Goal: Information Seeking & Learning: Understand process/instructions

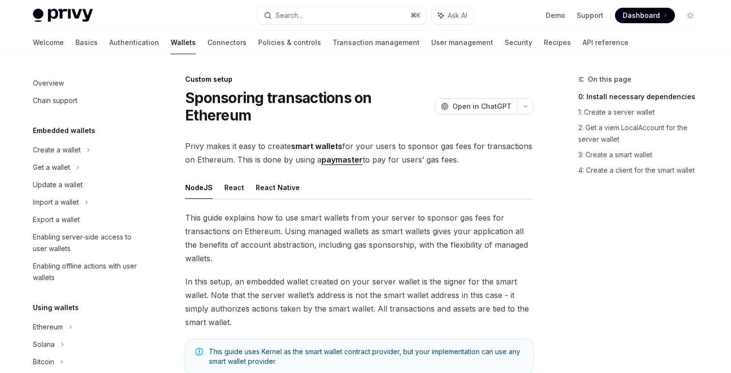
scroll to position [516, 0]
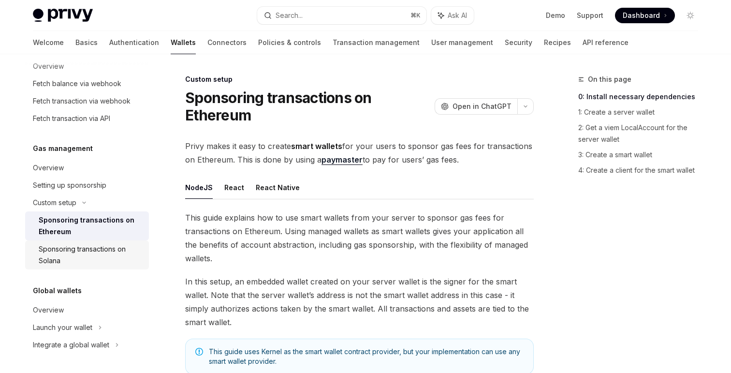
click at [55, 253] on div "Sponsoring transactions on Solana" at bounding box center [91, 254] width 104 height 23
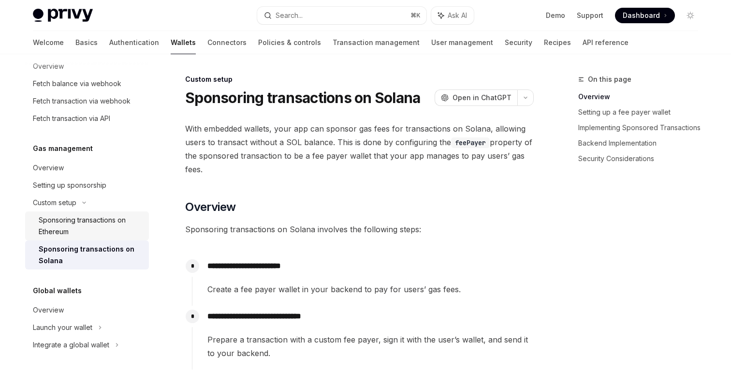
click at [62, 228] on div "Sponsoring transactions on Ethereum" at bounding box center [91, 225] width 104 height 23
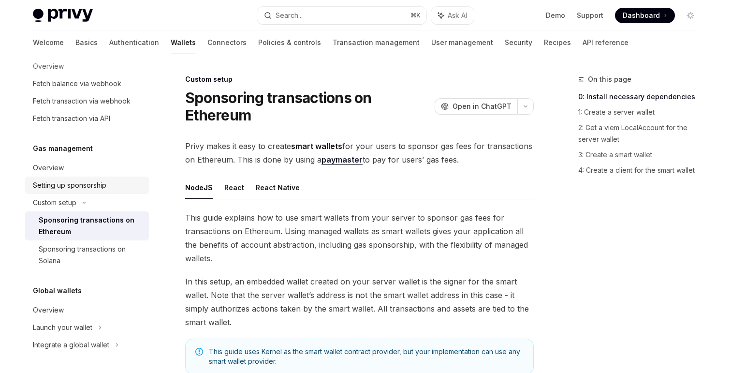
click at [64, 192] on link "Setting up sponsorship" at bounding box center [87, 184] width 124 height 17
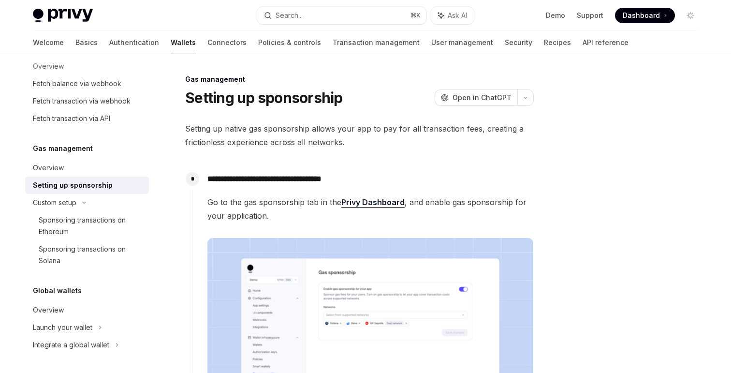
click at [67, 187] on div "Setting up sponsorship" at bounding box center [73, 185] width 80 height 12
type textarea "*"
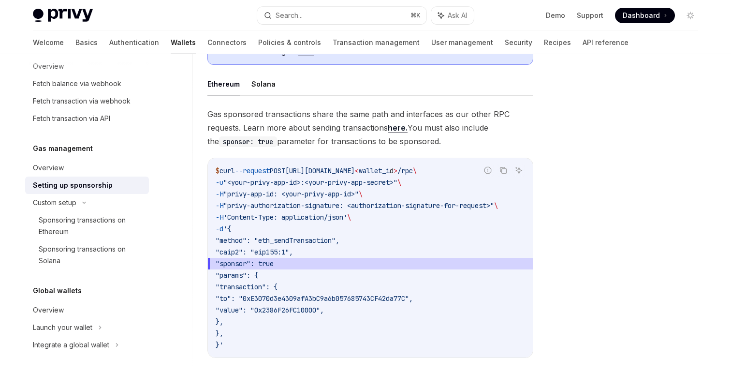
scroll to position [610, 0]
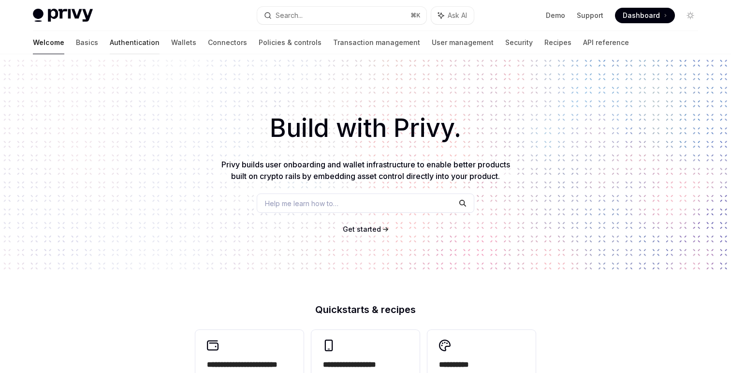
click at [110, 48] on link "Authentication" at bounding box center [135, 42] width 50 height 23
type textarea "*"
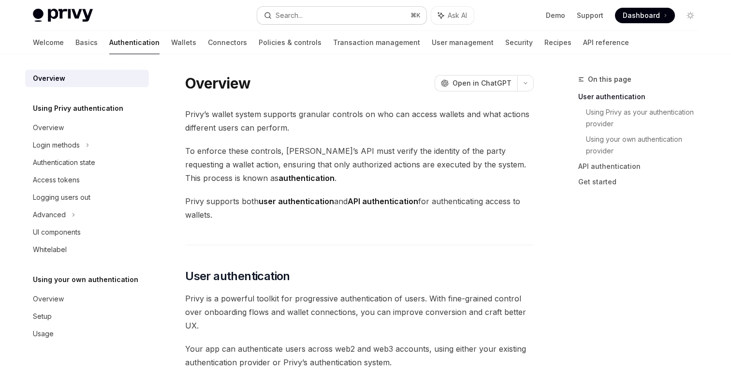
click at [333, 13] on button "Search... ⌘ K" at bounding box center [341, 15] width 169 height 17
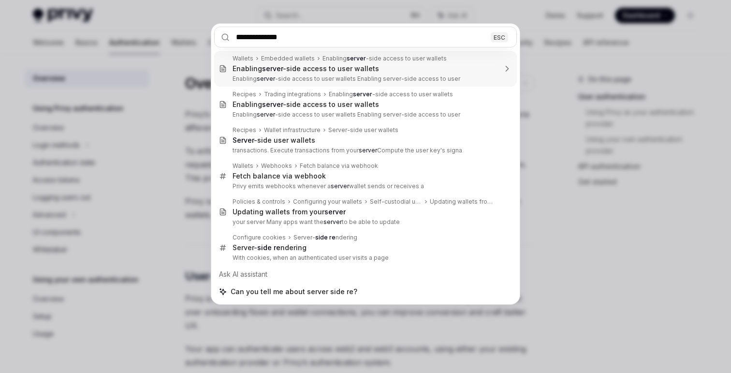
type input "**********"
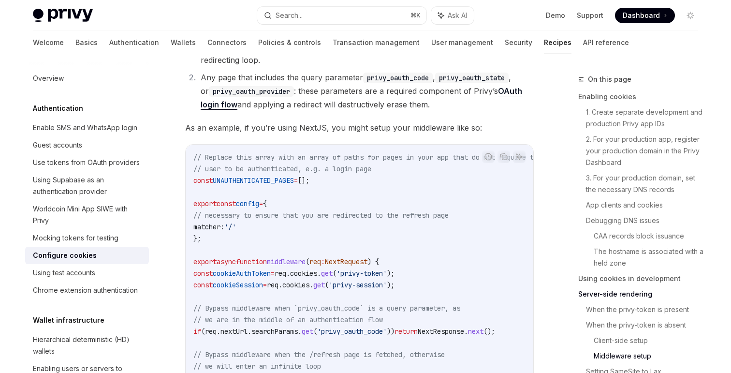
scroll to position [2940, 0]
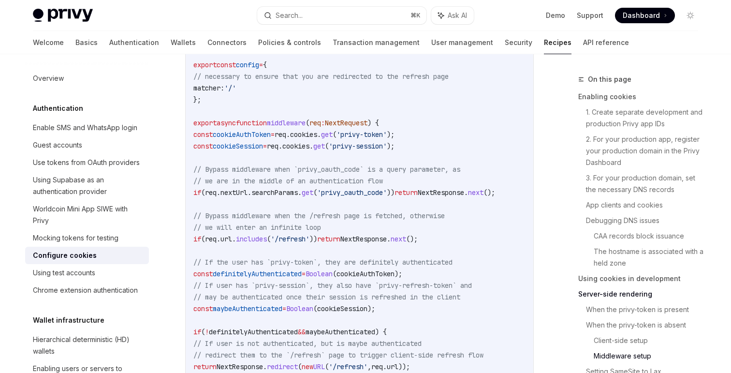
click at [317, 134] on span "cookies" at bounding box center [303, 134] width 27 height 9
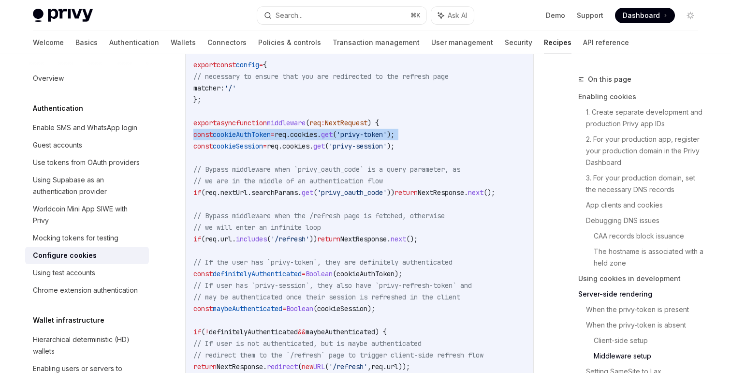
click at [317, 134] on span "cookies" at bounding box center [303, 134] width 27 height 9
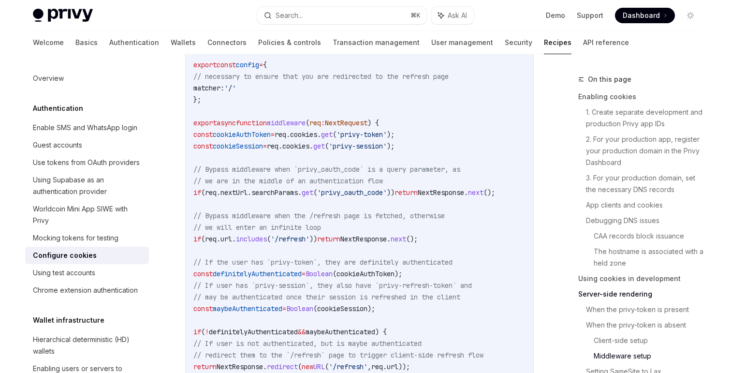
click at [309, 146] on span "cookies" at bounding box center [295, 146] width 27 height 9
click at [312, 160] on code "// Replace this array with an array of paths for pages in your app that do not …" at bounding box center [378, 216] width 371 height 406
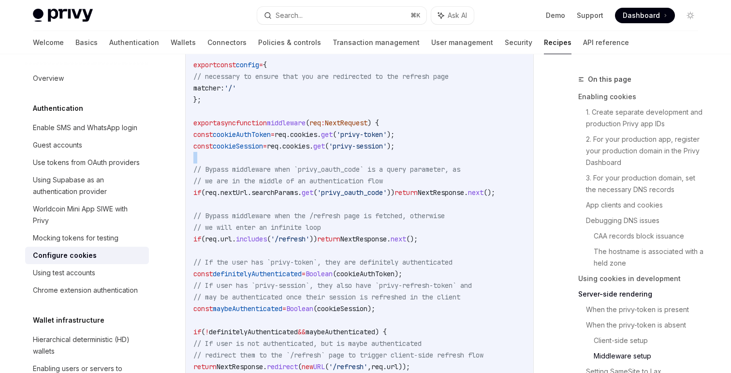
click at [312, 160] on code "// Replace this array with an array of paths for pages in your app that do not …" at bounding box center [378, 216] width 371 height 406
click at [298, 185] on span "// we are in the middle of an authentication flow" at bounding box center [287, 180] width 189 height 9
click at [275, 248] on code "// Replace this array with an array of paths for pages in your app that do not …" at bounding box center [378, 216] width 371 height 406
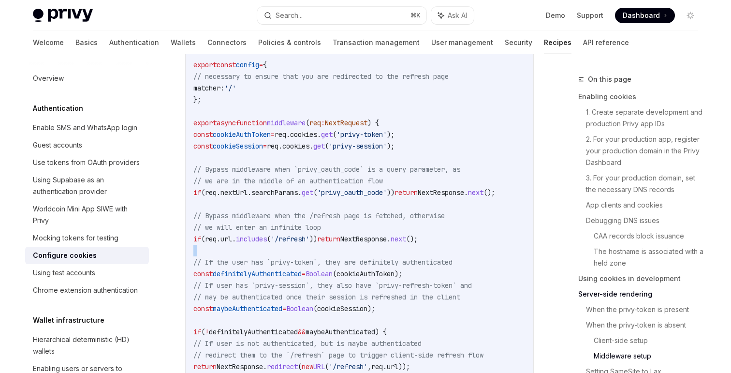
click at [275, 248] on code "// Replace this array with an array of paths for pages in your app that do not …" at bounding box center [378, 216] width 371 height 406
click at [264, 267] on code "// Replace this array with an array of paths for pages in your app that do not …" at bounding box center [378, 216] width 371 height 406
click at [255, 273] on span "definitelyAuthenticated" at bounding box center [257, 273] width 89 height 9
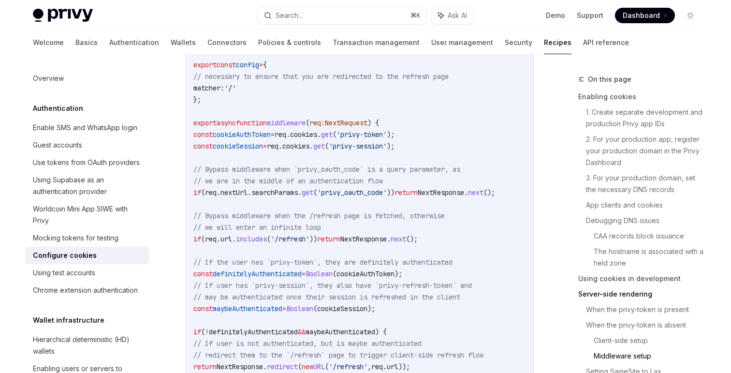
click at [255, 273] on span "definitelyAuthenticated" at bounding box center [257, 273] width 89 height 9
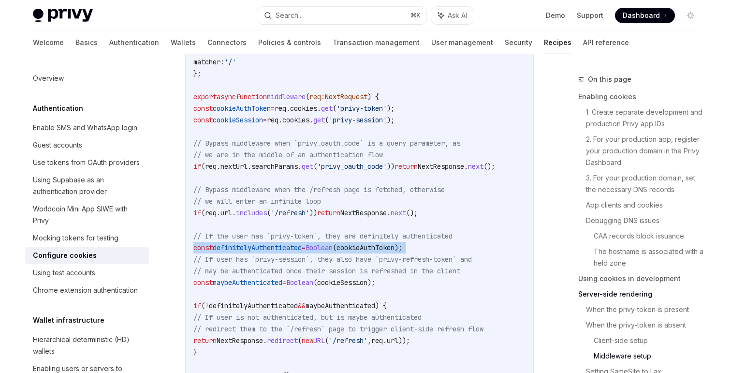
scroll to position [2968, 0]
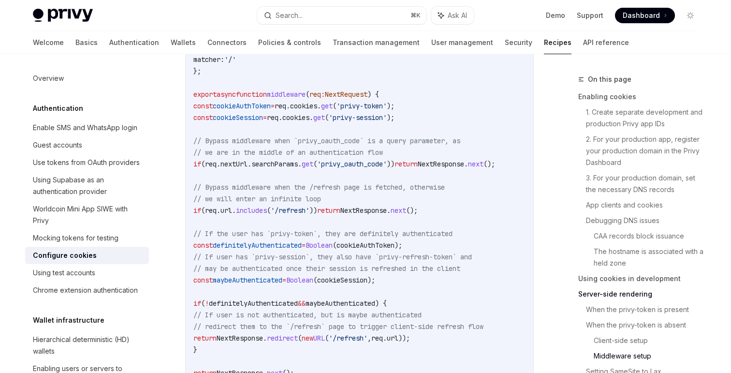
click at [250, 279] on span "maybeAuthenticated" at bounding box center [248, 279] width 70 height 9
click at [236, 282] on span "maybeAuthenticated" at bounding box center [248, 279] width 70 height 9
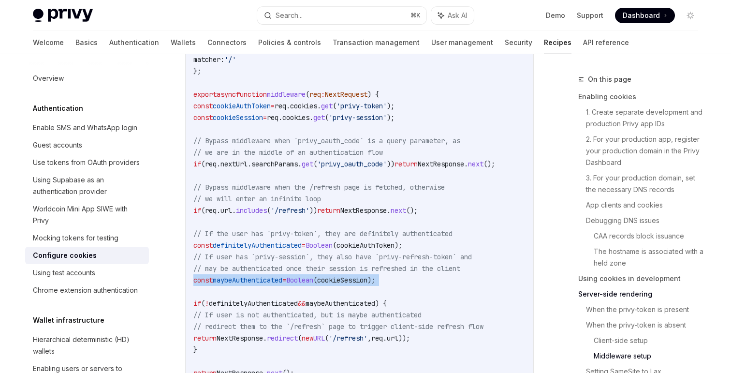
click at [236, 282] on span "maybeAuthenticated" at bounding box center [248, 279] width 70 height 9
click at [221, 285] on code "// Replace this array with an array of paths for pages in your app that do not …" at bounding box center [378, 187] width 371 height 406
click at [209, 282] on span "const" at bounding box center [202, 279] width 19 height 9
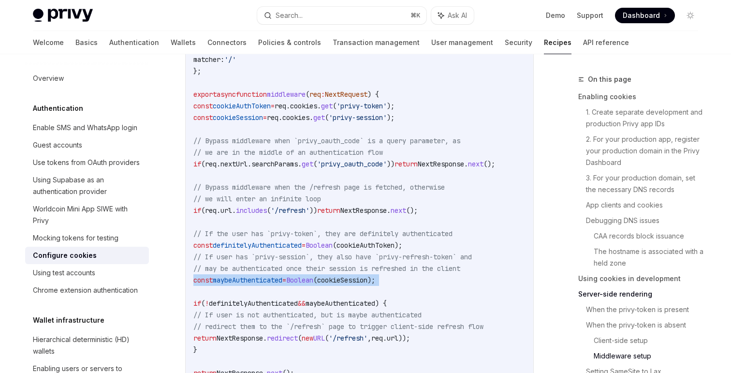
click at [209, 282] on span "const" at bounding box center [202, 279] width 19 height 9
click at [286, 280] on span "=" at bounding box center [284, 279] width 4 height 9
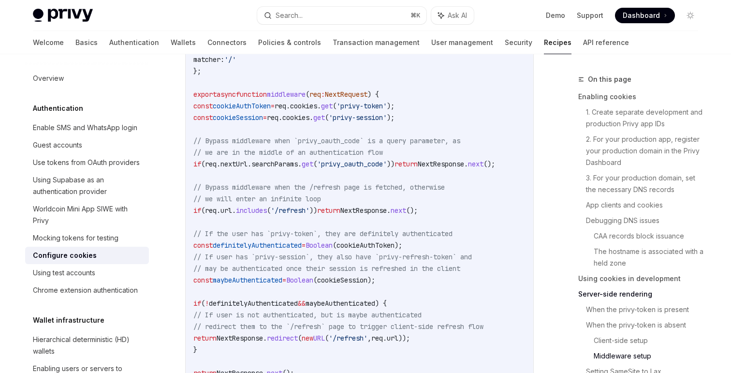
click at [263, 117] on span "cookieSession" at bounding box center [238, 117] width 50 height 9
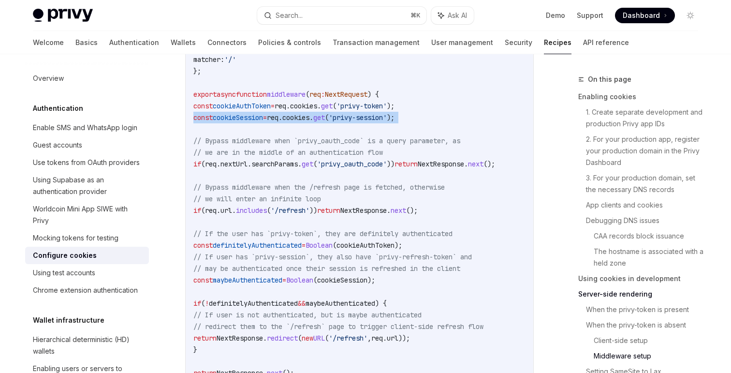
click at [263, 117] on span "cookieSession" at bounding box center [238, 117] width 50 height 9
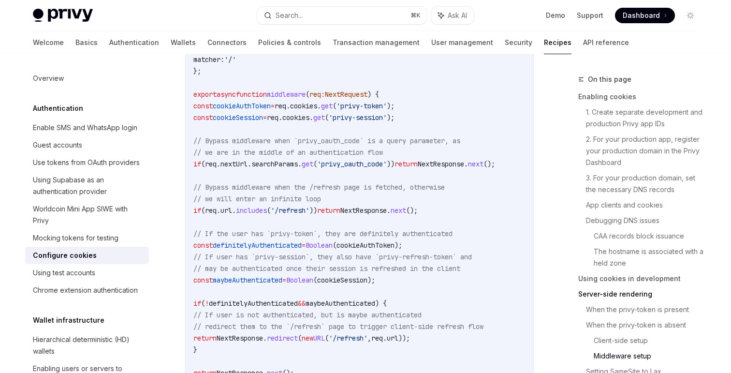
click at [263, 119] on span "cookieSession" at bounding box center [238, 117] width 50 height 9
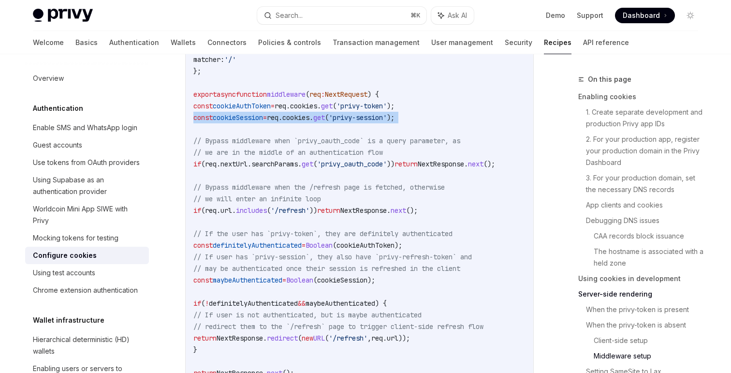
click at [263, 119] on span "cookieSession" at bounding box center [238, 117] width 50 height 9
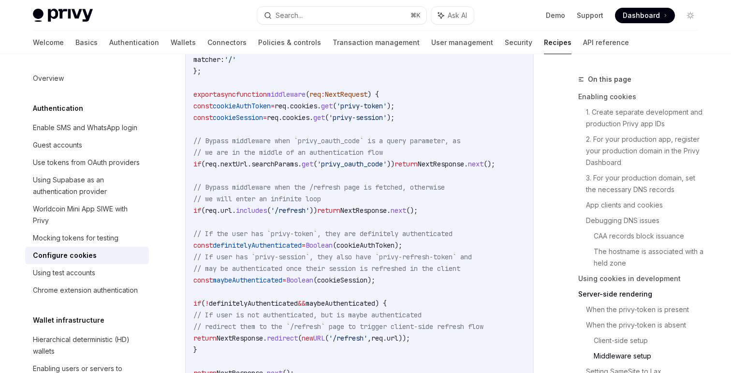
click at [267, 120] on span "=" at bounding box center [265, 117] width 4 height 9
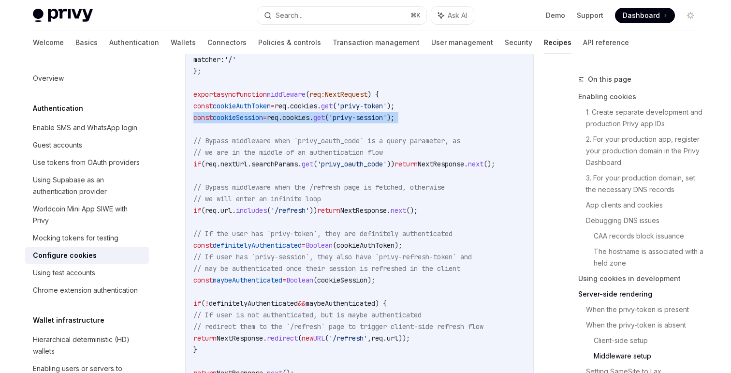
click at [267, 120] on span "=" at bounding box center [265, 117] width 4 height 9
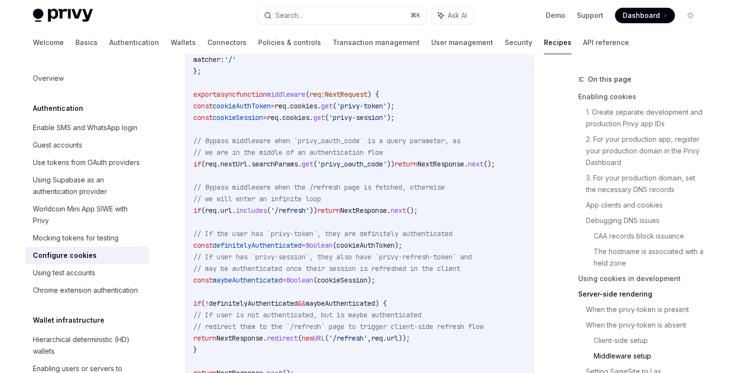
click at [302, 312] on span "// If user is not authenticated, but is maybe authenticated" at bounding box center [307, 314] width 228 height 9
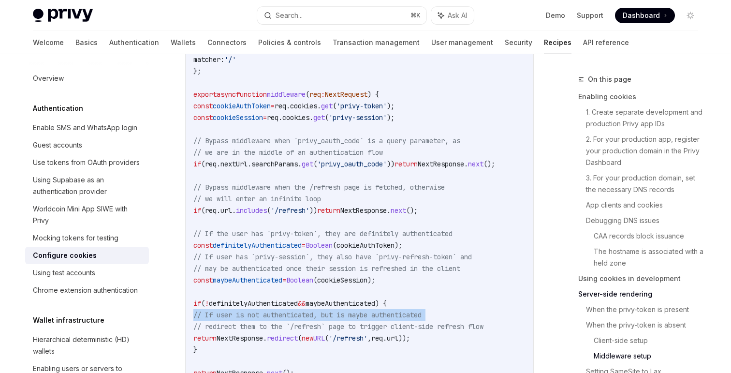
click at [302, 312] on span "// If user is not authenticated, but is maybe authenticated" at bounding box center [307, 314] width 228 height 9
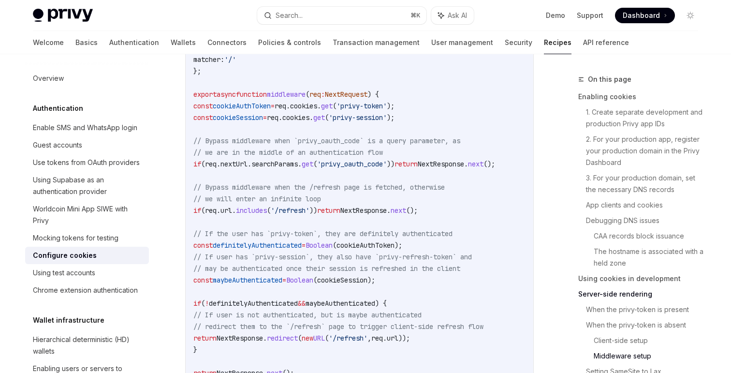
click at [294, 333] on span "redirect" at bounding box center [282, 337] width 31 height 9
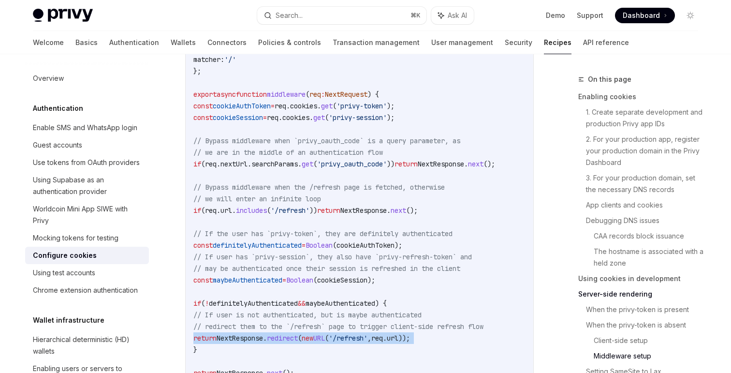
click at [294, 333] on span "redirect" at bounding box center [282, 337] width 31 height 9
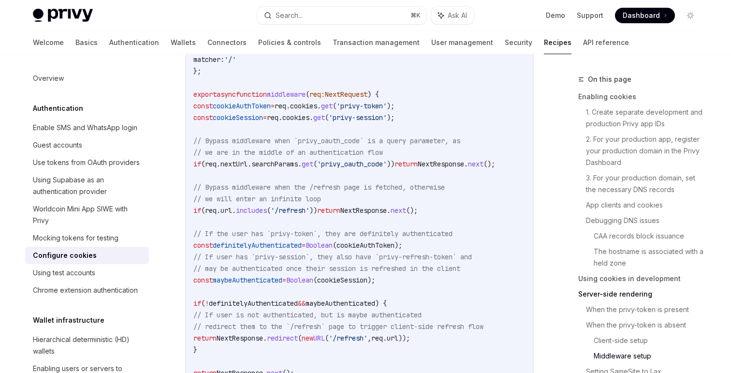
click at [285, 314] on span "// If user is not authenticated, but is maybe authenticated" at bounding box center [307, 314] width 228 height 9
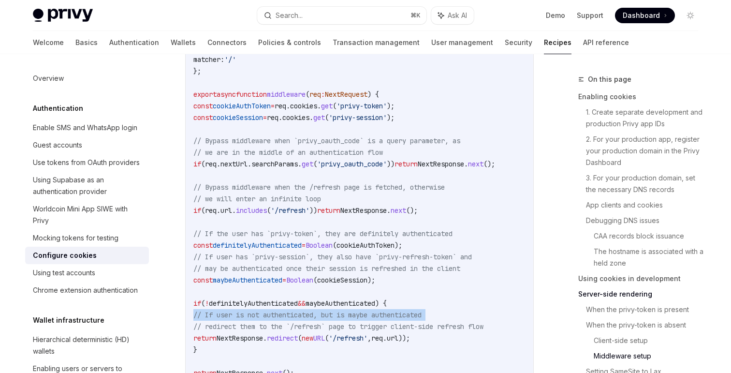
click at [285, 314] on span "// If user is not authenticated, but is maybe authenticated" at bounding box center [307, 314] width 228 height 9
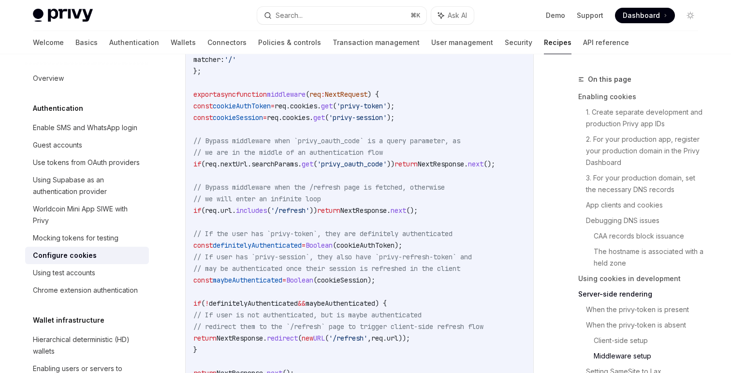
click at [283, 329] on span "// redirect them to the `/refresh` page to trigger client-side refresh flow" at bounding box center [338, 326] width 290 height 9
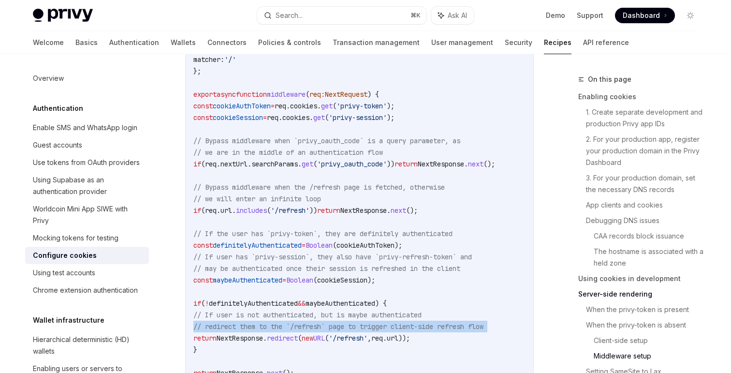
click at [283, 329] on span "// redirect them to the `/refresh` page to trigger client-side refresh flow" at bounding box center [338, 326] width 290 height 9
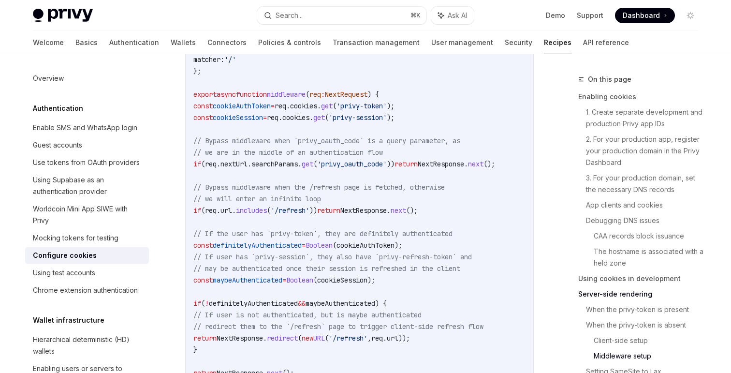
click at [264, 316] on span "// If user is not authenticated, but is maybe authenticated" at bounding box center [307, 314] width 228 height 9
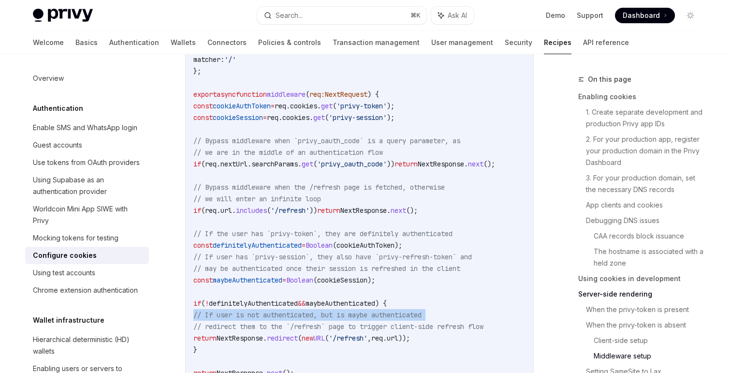
click at [264, 316] on span "// If user is not authenticated, but is maybe authenticated" at bounding box center [307, 314] width 228 height 9
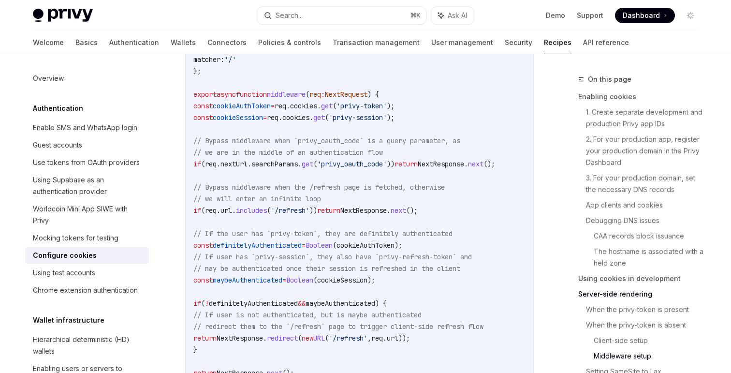
click at [264, 307] on span "definitelyAuthenticated" at bounding box center [253, 303] width 89 height 9
click at [260, 318] on span "// If user is not authenticated, but is maybe authenticated" at bounding box center [307, 314] width 228 height 9
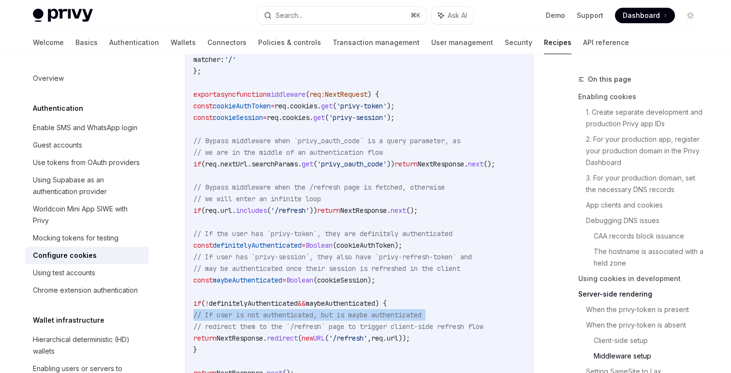
click at [260, 318] on span "// If user is not authenticated, but is maybe authenticated" at bounding box center [307, 314] width 228 height 9
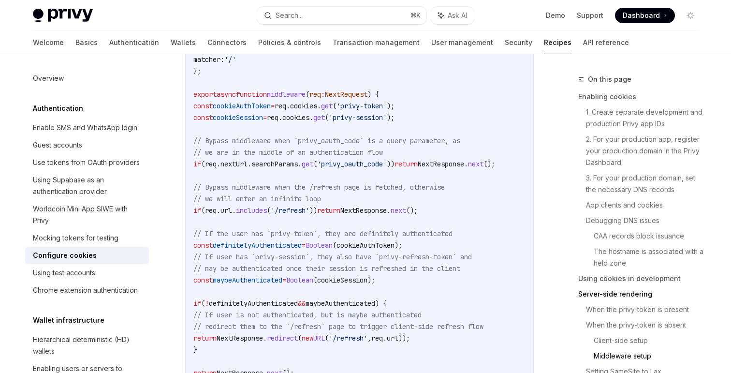
click at [260, 304] on span "definitelyAuthenticated" at bounding box center [253, 303] width 89 height 9
click at [260, 317] on span "// If user is not authenticated, but is maybe authenticated" at bounding box center [307, 314] width 228 height 9
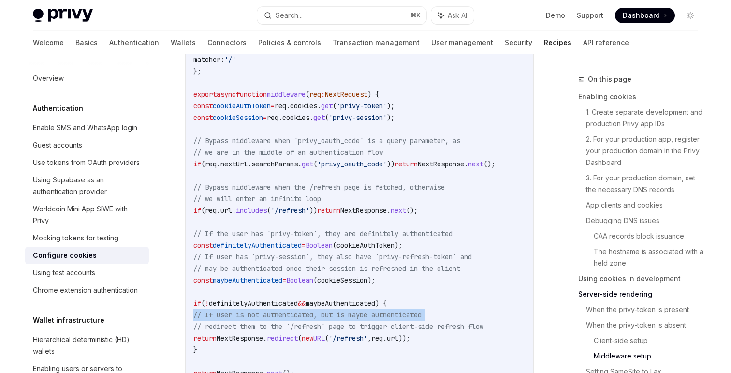
click at [260, 317] on span "// If user is not authenticated, but is maybe authenticated" at bounding box center [307, 314] width 228 height 9
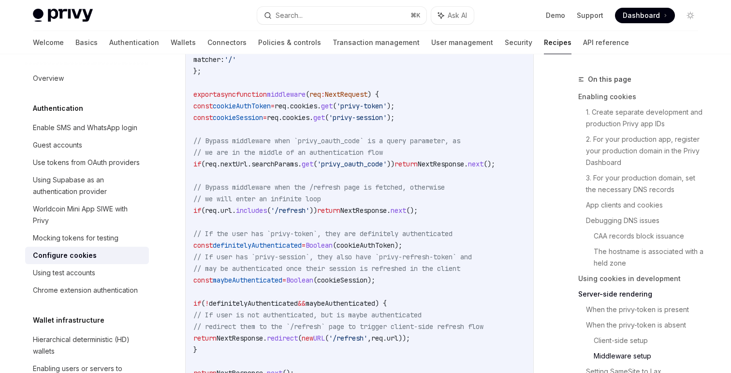
click at [254, 328] on span "// redirect them to the `/refresh` page to trigger client-side refresh flow" at bounding box center [338, 326] width 290 height 9
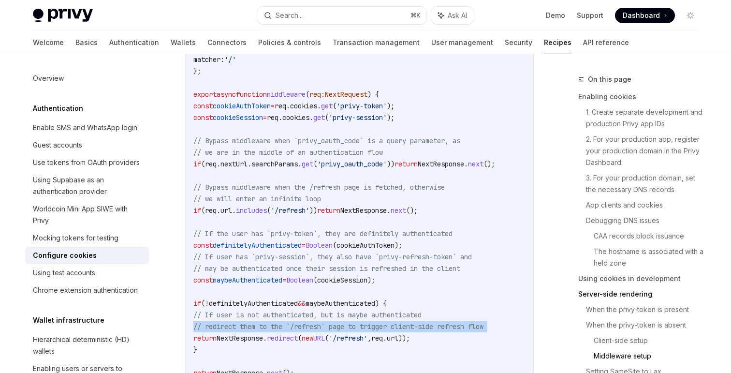
click at [254, 328] on span "// redirect them to the `/refresh` page to trigger client-side refresh flow" at bounding box center [338, 326] width 290 height 9
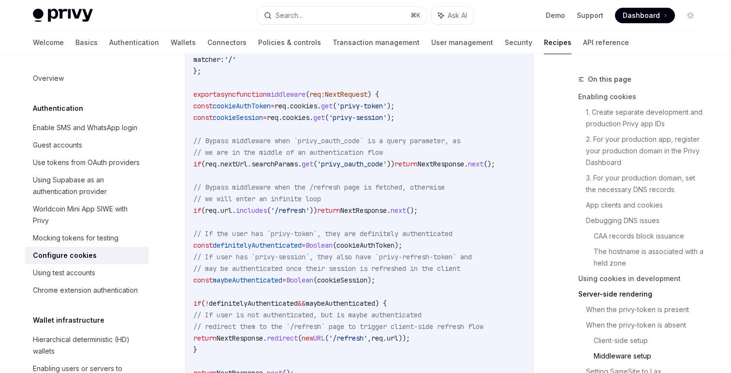
click at [243, 314] on span "// If user is not authenticated, but is maybe authenticated" at bounding box center [307, 314] width 228 height 9
click at [243, 315] on span "// If user is not authenticated, but is maybe authenticated" at bounding box center [307, 314] width 228 height 9
click at [213, 245] on span "const" at bounding box center [202, 245] width 19 height 9
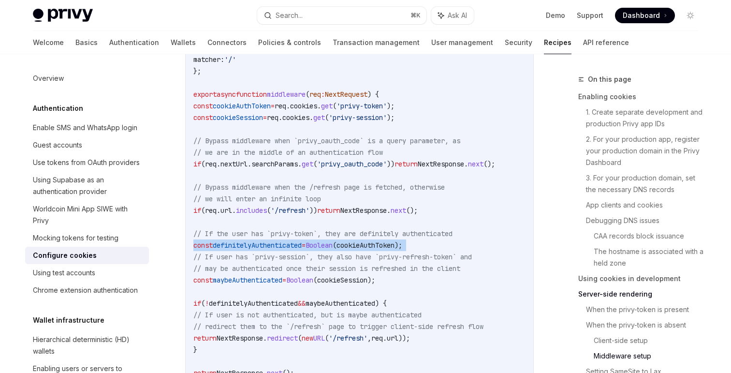
click at [213, 245] on span "const" at bounding box center [202, 245] width 19 height 9
click at [245, 243] on span "definitelyAuthenticated" at bounding box center [257, 245] width 89 height 9
click at [267, 245] on span "definitelyAuthenticated" at bounding box center [257, 245] width 89 height 9
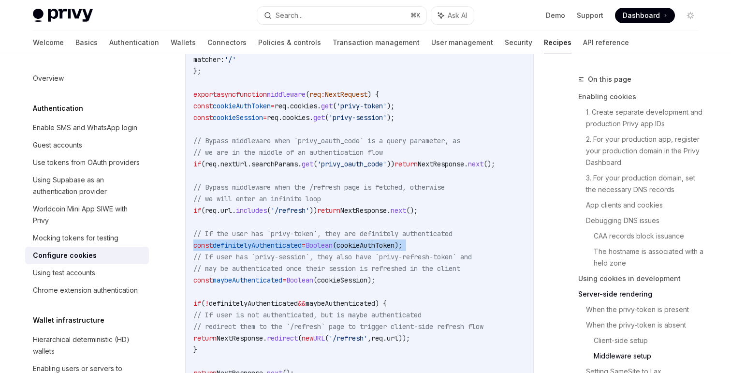
click at [267, 245] on span "definitelyAuthenticated" at bounding box center [257, 245] width 89 height 9
click at [298, 248] on span "definitelyAuthenticated" at bounding box center [257, 245] width 89 height 9
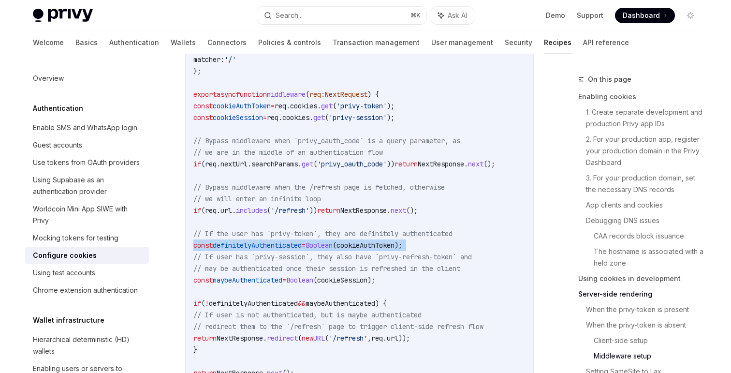
scroll to position [2970, 0]
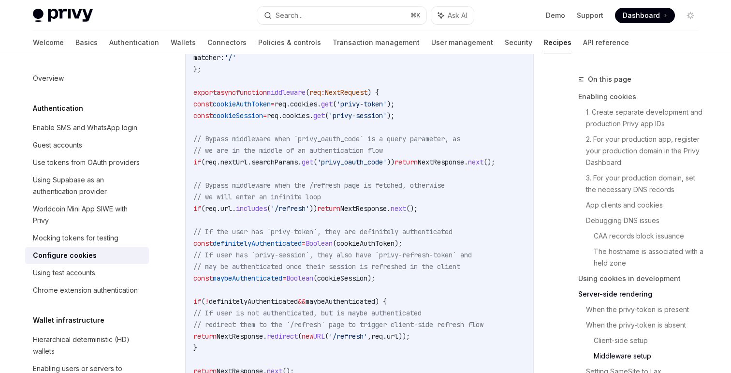
click at [267, 279] on span "maybeAuthenticated" at bounding box center [248, 278] width 70 height 9
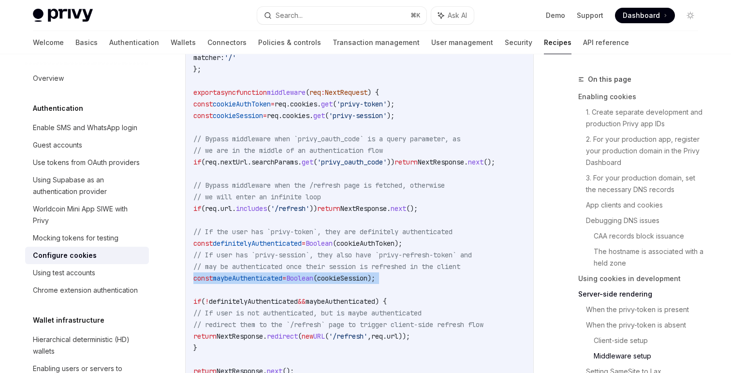
click at [267, 279] on span "maybeAuthenticated" at bounding box center [248, 278] width 70 height 9
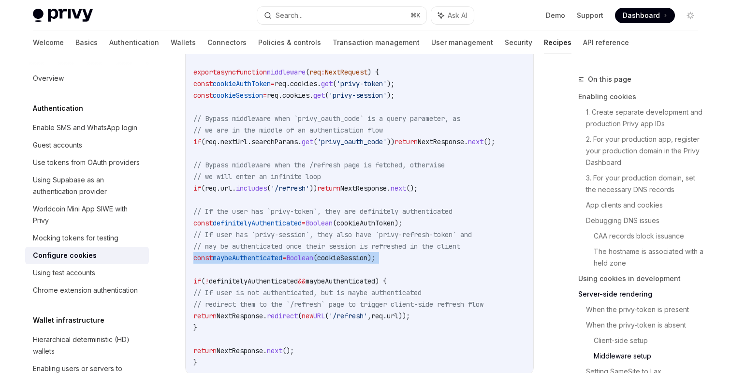
scroll to position [2999, 0]
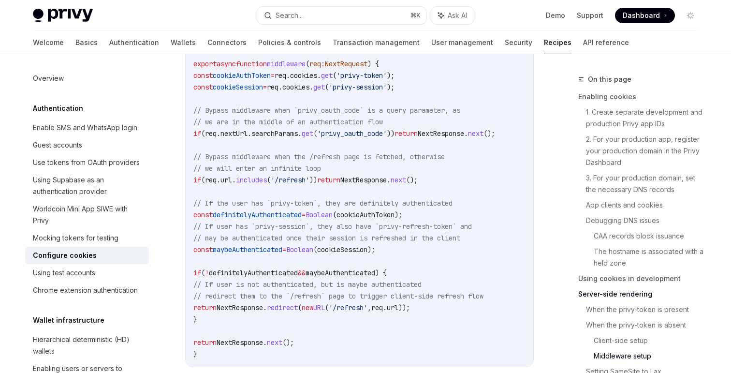
click at [248, 311] on span "NextResponse" at bounding box center [240, 307] width 46 height 9
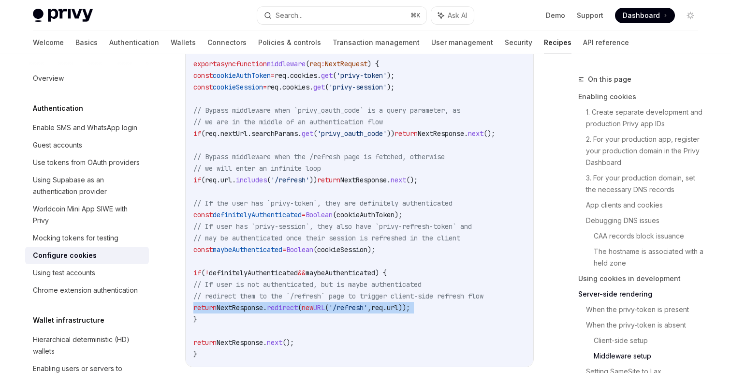
click at [248, 311] on span "NextResponse" at bounding box center [240, 307] width 46 height 9
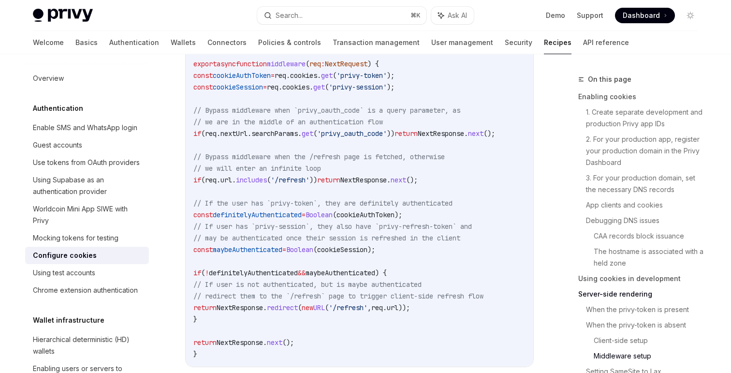
click at [337, 231] on code "// Replace this array with an array of paths for pages in your app that do not …" at bounding box center [378, 157] width 371 height 406
type textarea "*"
